Goal: Task Accomplishment & Management: Manage account settings

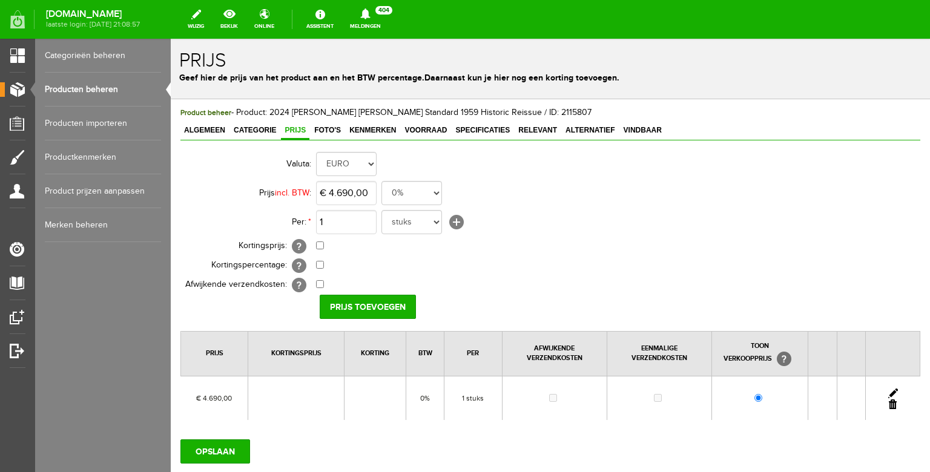
scroll to position [72, 0]
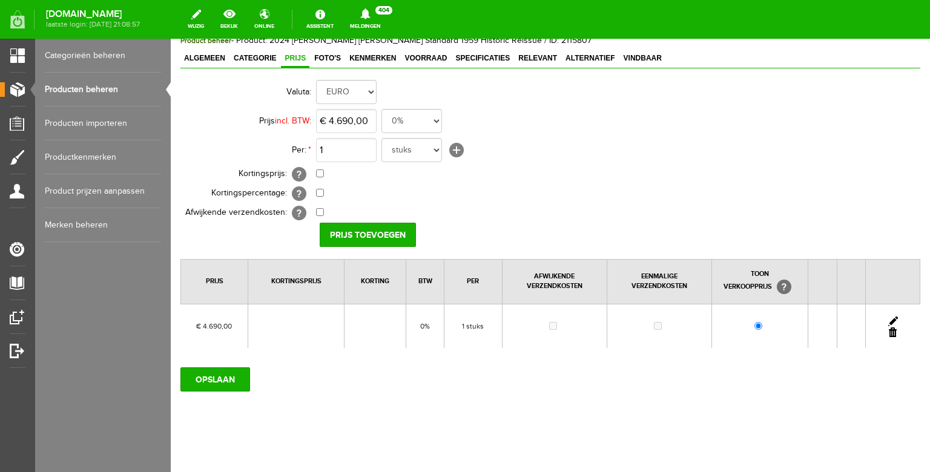
drag, startPoint x: 297, startPoint y: 113, endPoint x: 466, endPoint y: 152, distance: 173.3
click at [107, 83] on link "Producten beheren" at bounding box center [103, 90] width 116 height 34
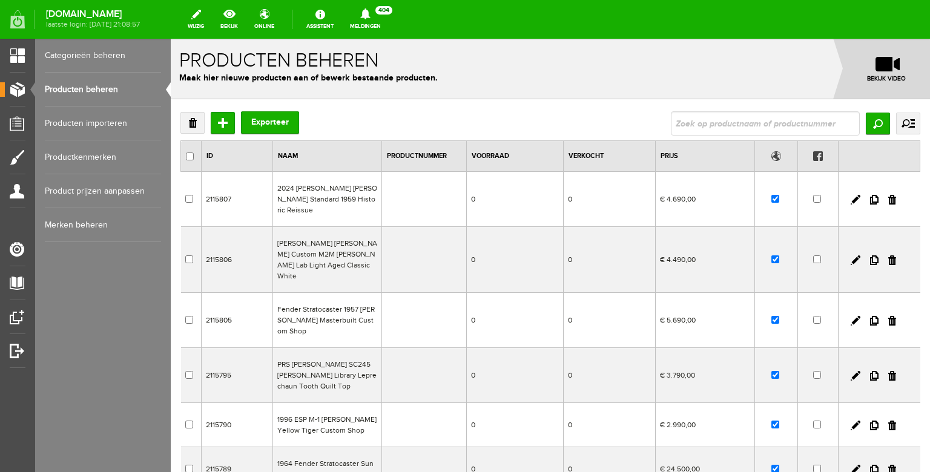
click at [704, 128] on input "text" at bounding box center [765, 123] width 189 height 24
type input "yjm"
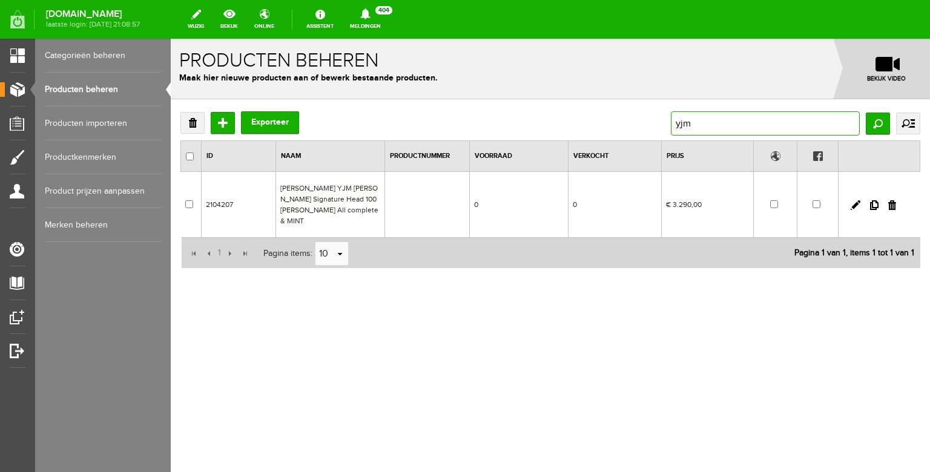
drag, startPoint x: 707, startPoint y: 129, endPoint x: 670, endPoint y: 125, distance: 37.1
click at [670, 125] on div "Verwijderen Toevoegen Exporteer yjm Zoeken uitgebreid zoeken Categorie Bass gui…" at bounding box center [550, 123] width 740 height 24
drag, startPoint x: 705, startPoint y: 122, endPoint x: 659, endPoint y: 122, distance: 46.0
click at [671, 122] on input "yjm" at bounding box center [765, 123] width 189 height 24
type input "malmsteen"
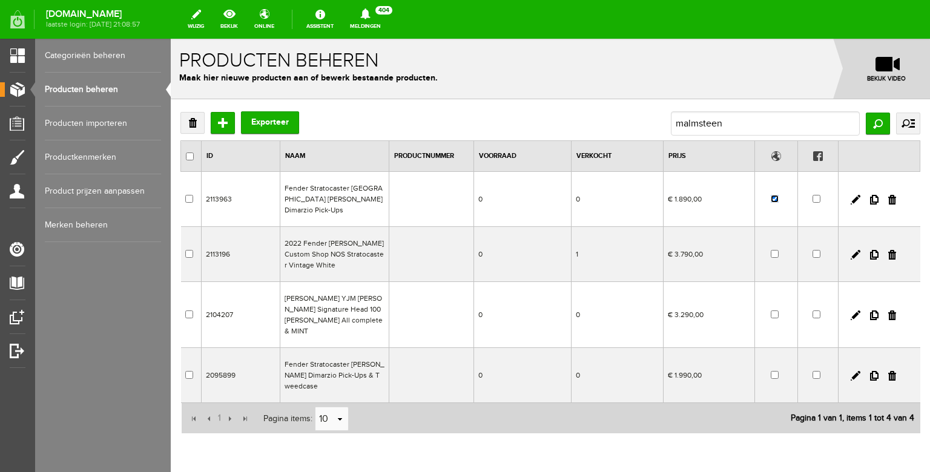
click at [771, 200] on input "checkbox" at bounding box center [775, 199] width 8 height 8
checkbox input "false"
click at [721, 127] on input "malmsteen" at bounding box center [765, 123] width 189 height 24
click at [372, 205] on td "Fender Stratocaster [GEOGRAPHIC_DATA] [PERSON_NAME] Dimarzio Pick-Ups" at bounding box center [334, 199] width 109 height 55
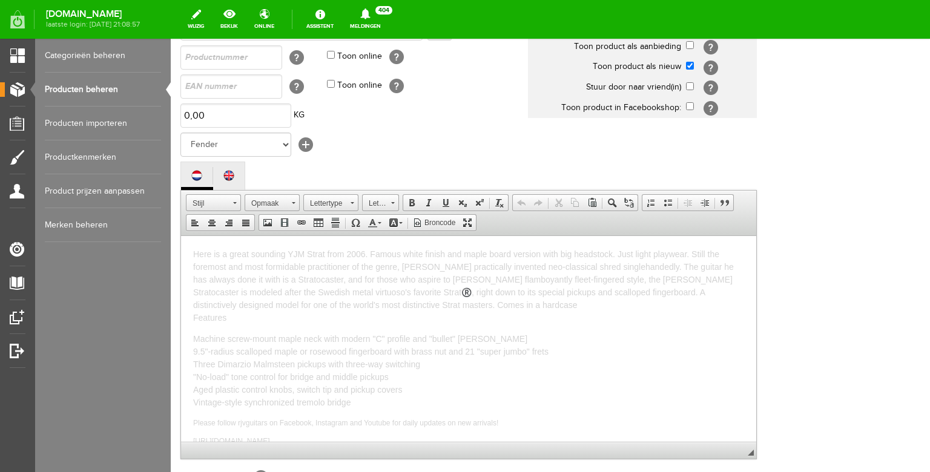
scroll to position [157, 0]
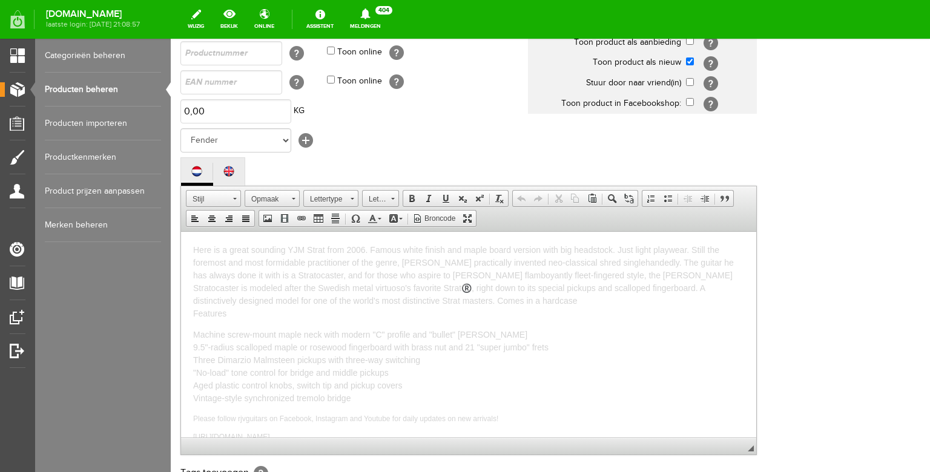
click at [97, 88] on link "Producten beheren" at bounding box center [103, 90] width 116 height 34
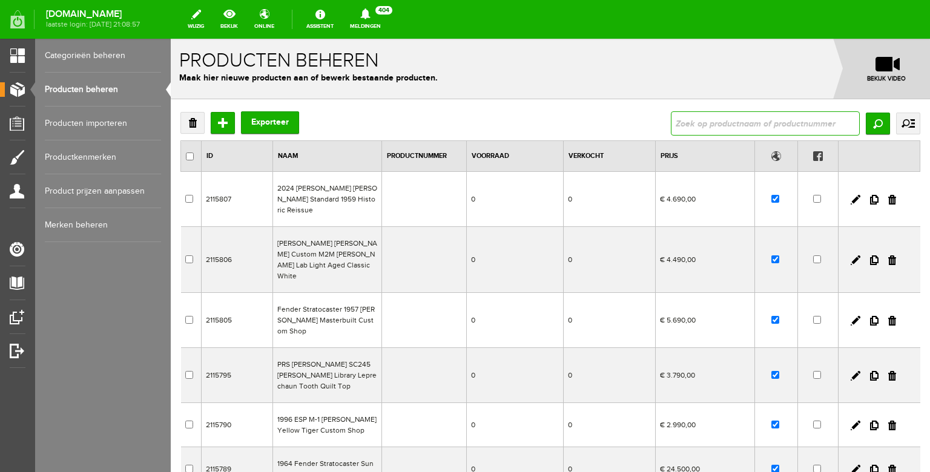
click at [687, 124] on input "text" at bounding box center [765, 123] width 189 height 24
type input "sonic"
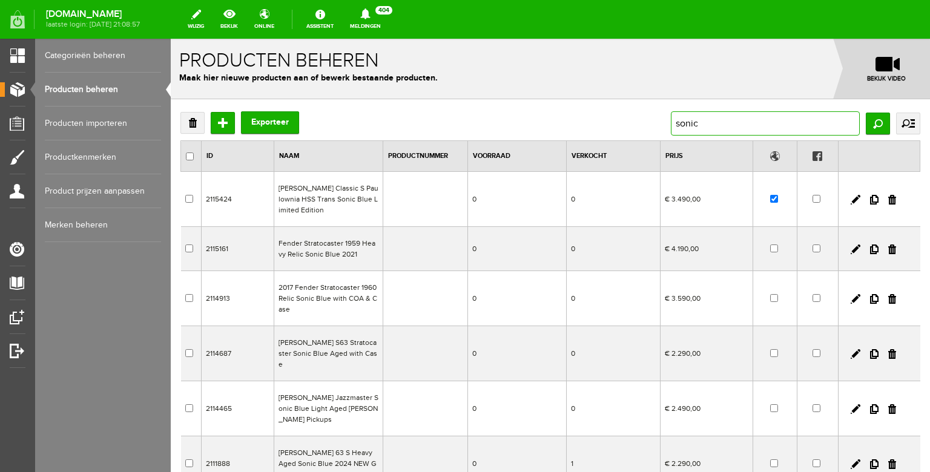
drag, startPoint x: 702, startPoint y: 123, endPoint x: 653, endPoint y: 119, distance: 49.2
click at [653, 119] on div "Verwijderen Toevoegen Exporteer sonic Zoeken uitgebreid zoeken Categorie Bass g…" at bounding box center [550, 123] width 740 height 24
drag, startPoint x: 700, startPoint y: 121, endPoint x: 662, endPoint y: 120, distance: 37.6
click at [671, 121] on input "sonic" at bounding box center [765, 123] width 189 height 24
type input "esquire"
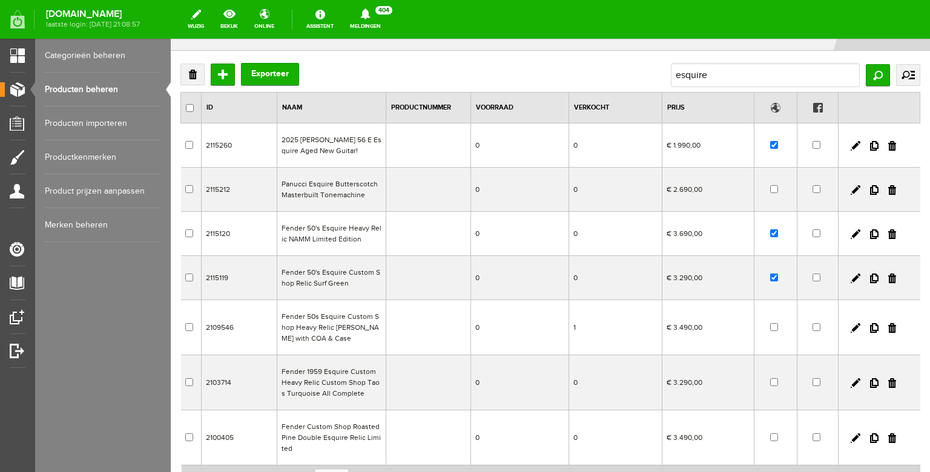
scroll to position [58, 0]
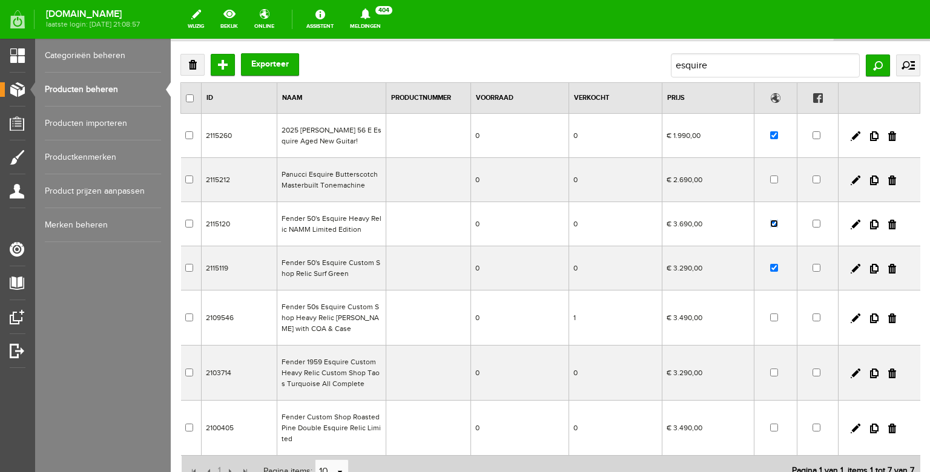
click at [770, 224] on input "checkbox" at bounding box center [774, 224] width 8 height 8
checkbox input "false"
drag, startPoint x: 154, startPoint y: 84, endPoint x: 527, endPoint y: 155, distance: 380.4
click at [126, 84] on link "Producten beheren" at bounding box center [103, 90] width 116 height 34
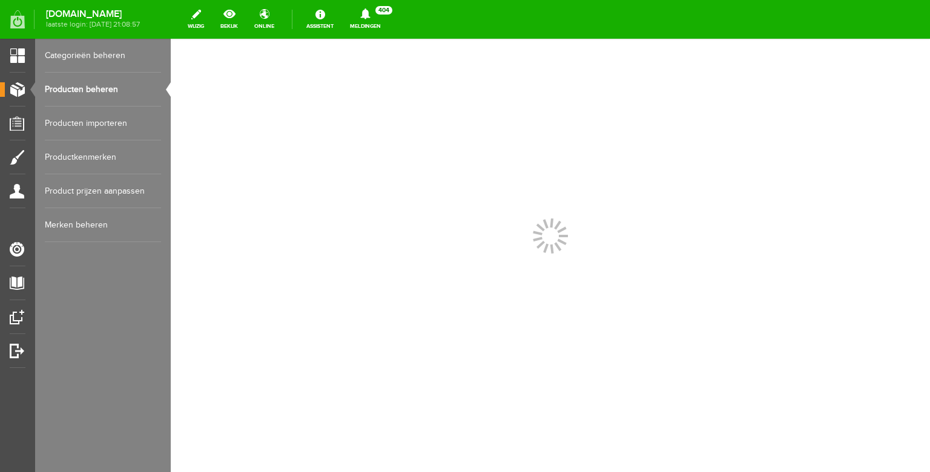
scroll to position [0, 0]
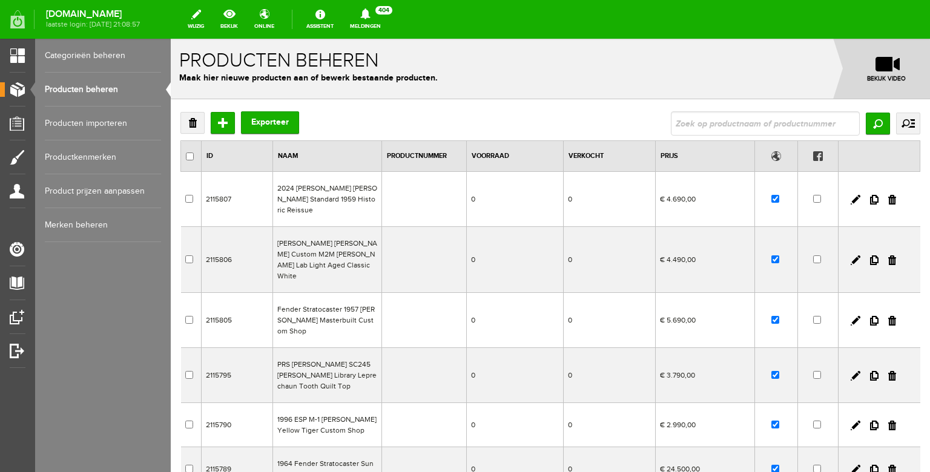
click at [699, 116] on input "text" at bounding box center [765, 123] width 189 height 24
type input "1979"
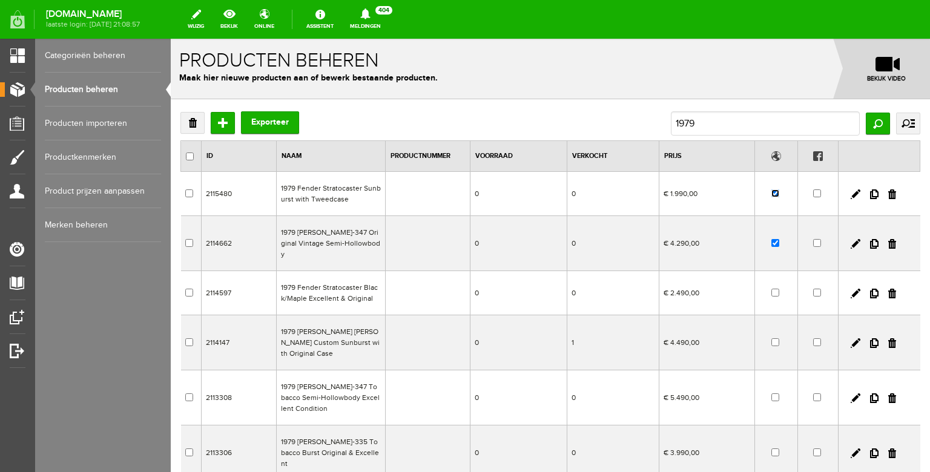
click at [771, 194] on input "checkbox" at bounding box center [775, 194] width 8 height 8
checkbox input "false"
click at [125, 90] on link "Producten beheren" at bounding box center [103, 90] width 116 height 34
